Goal: Task Accomplishment & Management: Manage account settings

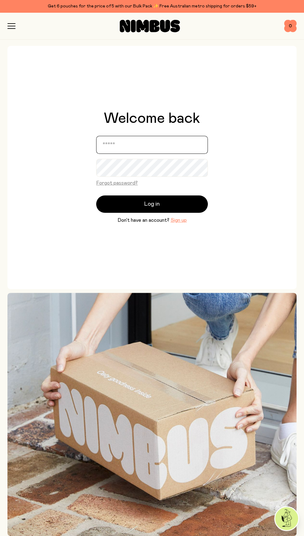
click at [162, 143] on input "email" at bounding box center [152, 145] width 112 height 18
type input "**********"
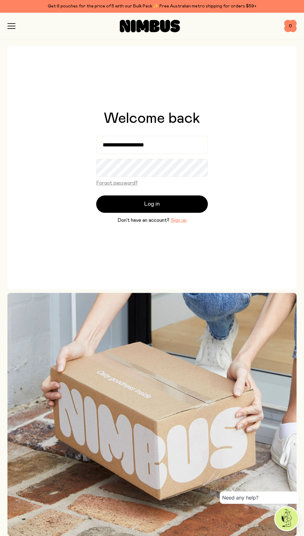
click at [96, 195] on button "Log in" at bounding box center [152, 203] width 112 height 17
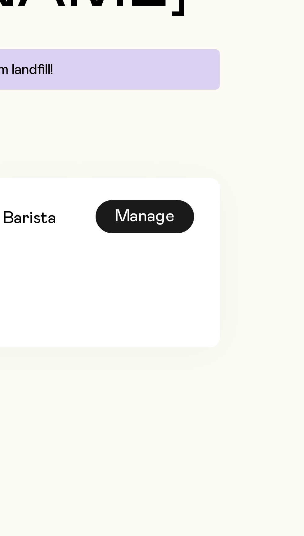
click at [239, 167] on div "Manage" at bounding box center [230, 169] width 33 height 11
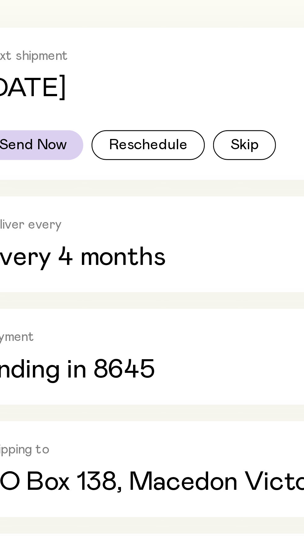
scroll to position [1, 0]
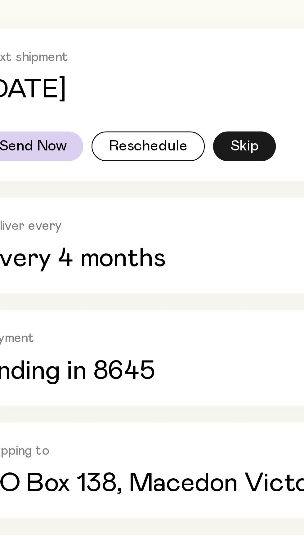
click at [123, 193] on button "Skip" at bounding box center [120, 194] width 24 height 11
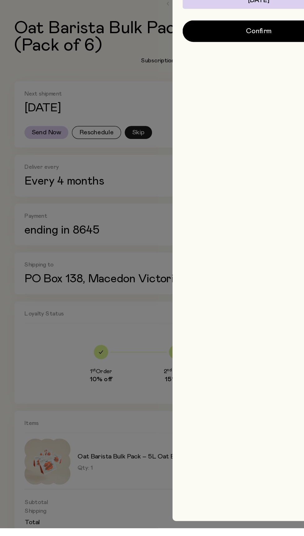
scroll to position [0, 0]
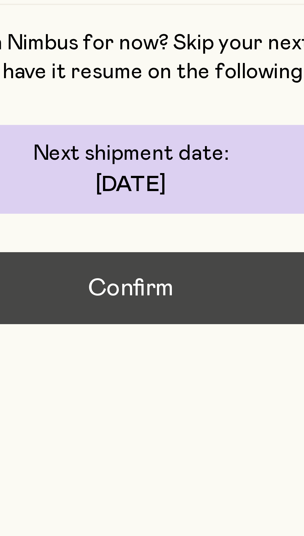
click at [237, 107] on button "Confirm" at bounding box center [222, 107] width 131 height 19
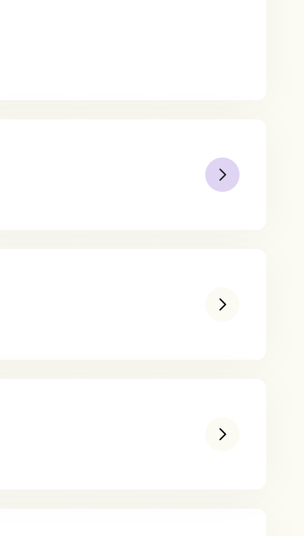
click at [282, 233] on div "button" at bounding box center [277, 232] width 11 height 11
